Goal: Information Seeking & Learning: Learn about a topic

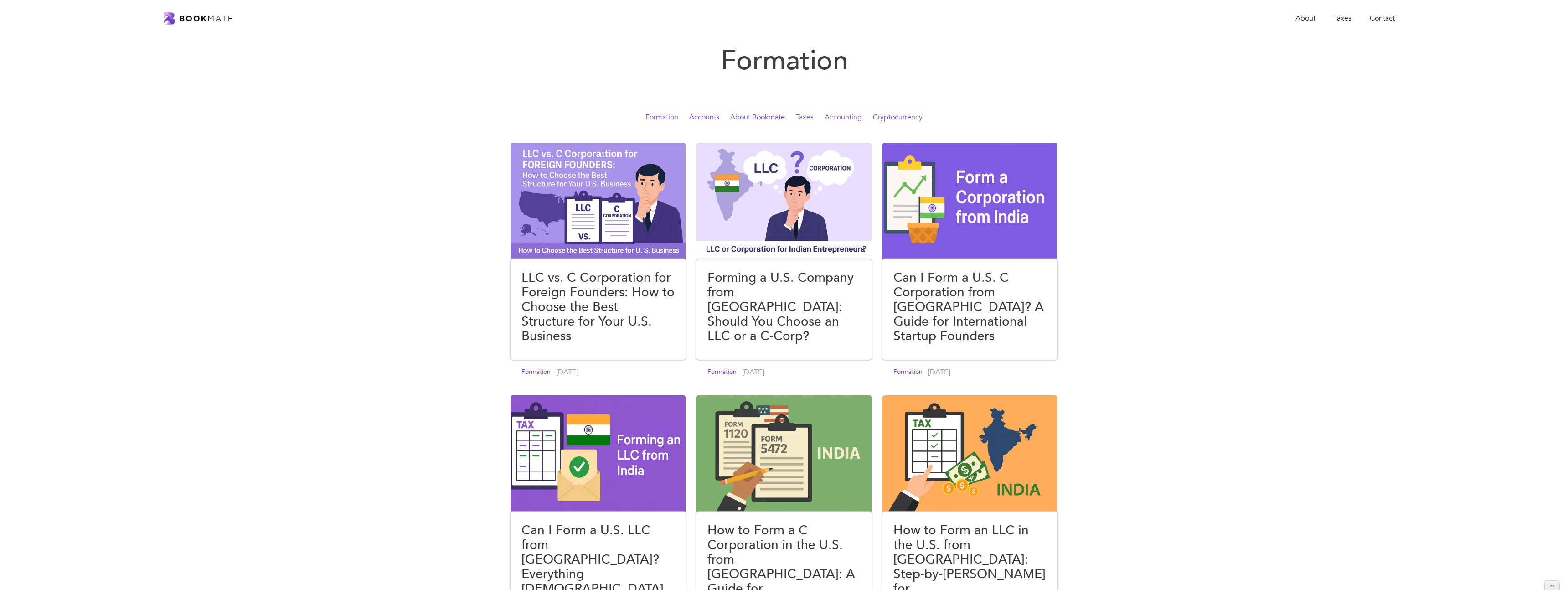
click at [659, 116] on link "Formation" at bounding box center [662, 117] width 33 height 10
click at [712, 119] on link "Accounts" at bounding box center [704, 117] width 30 height 10
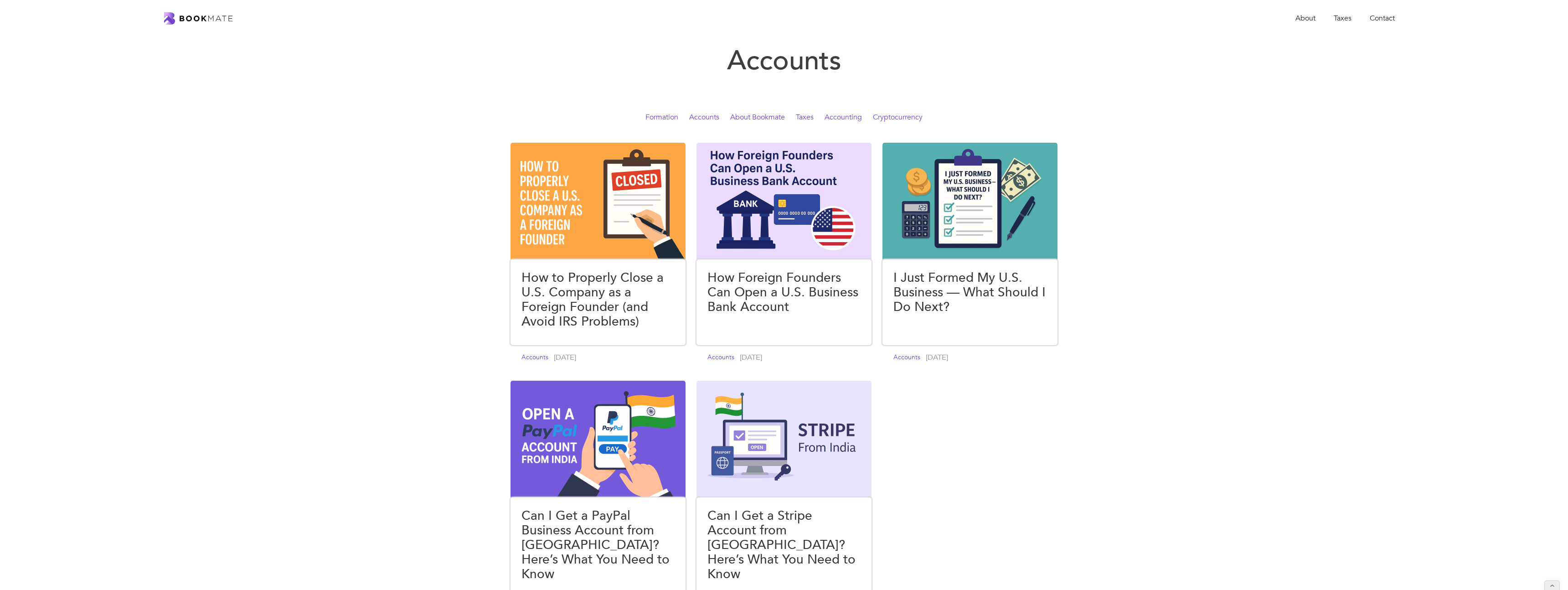
click at [745, 119] on link "About Bookmate" at bounding box center [758, 117] width 55 height 10
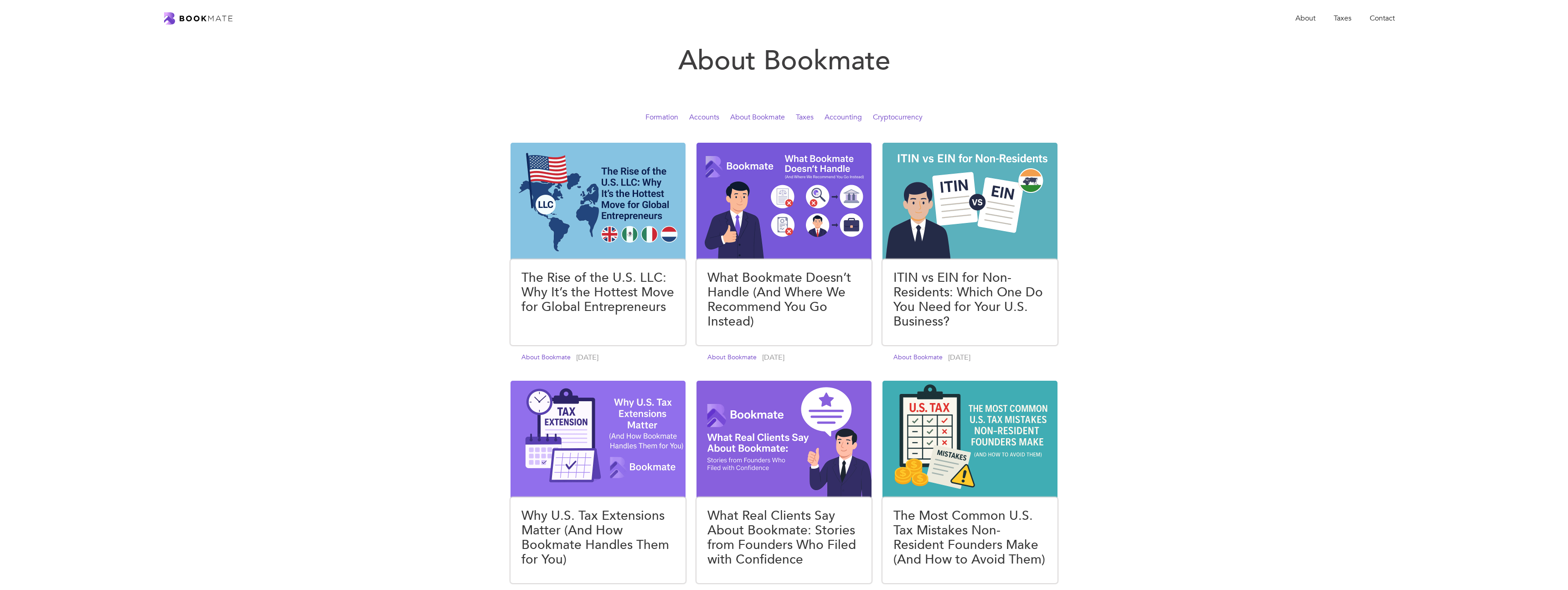
click at [808, 117] on link "Taxes" at bounding box center [804, 117] width 18 height 10
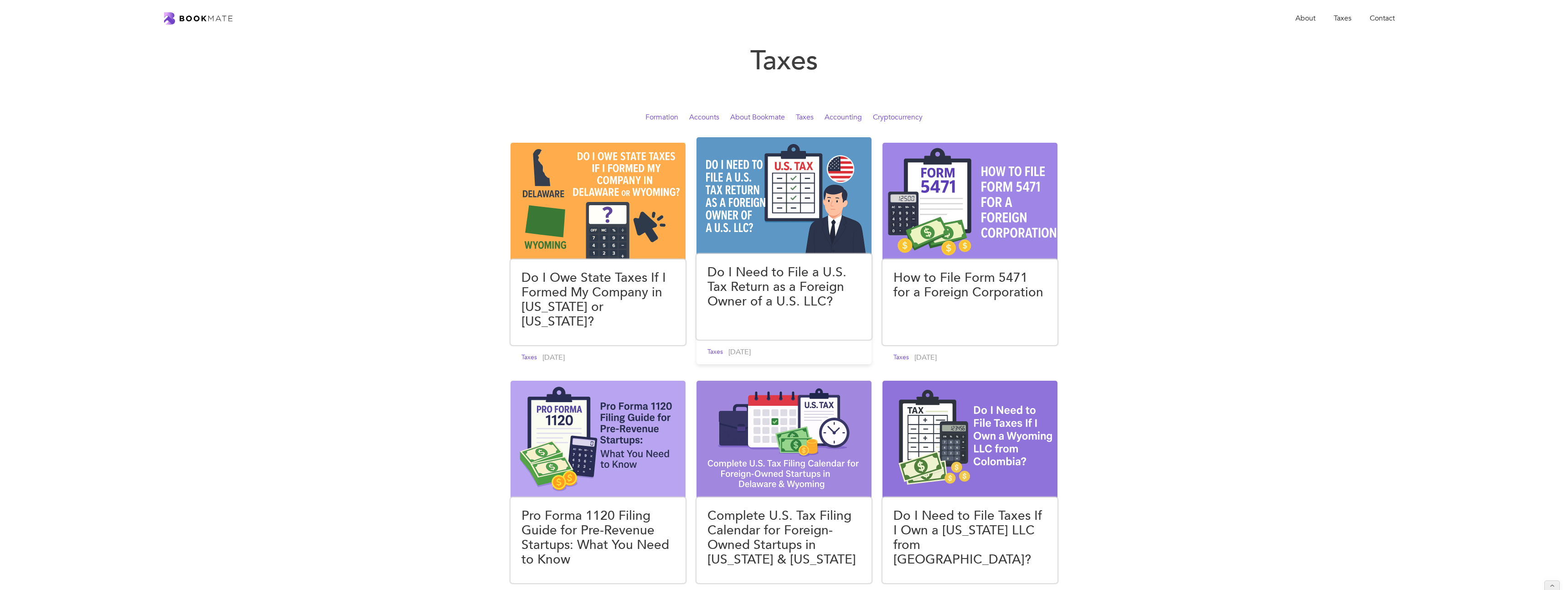
click at [778, 286] on h4 "Do I Need to File a U.S. Tax Return as a Foreign Owner of a U.S. LLC?" at bounding box center [784, 287] width 153 height 44
